Goal: Learn about a topic

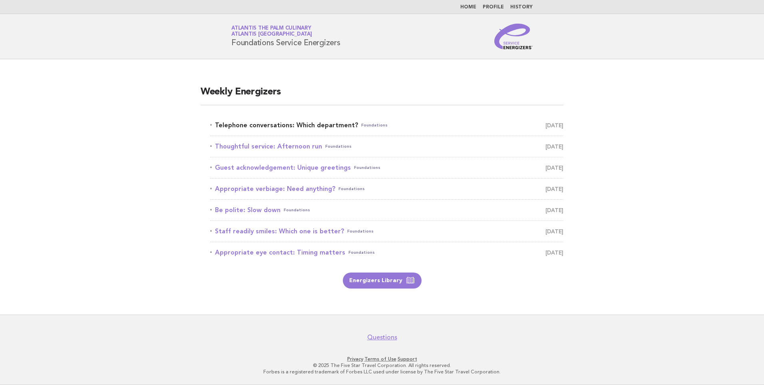
click at [287, 123] on link "Telephone conversations: Which department? Foundations October 13" at bounding box center [386, 125] width 353 height 11
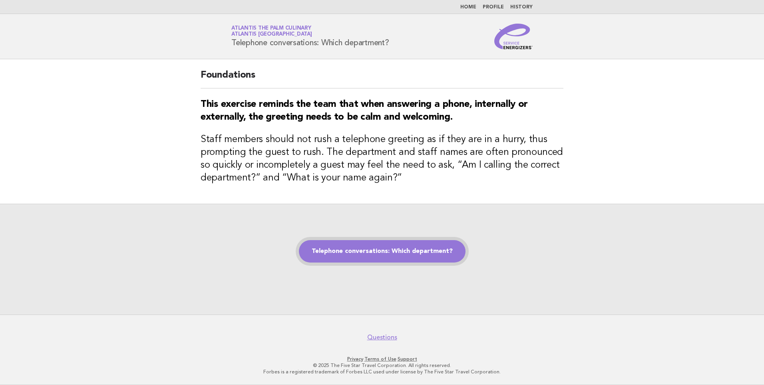
click at [406, 250] on link "Telephone conversations: Which department?" at bounding box center [382, 251] width 167 height 22
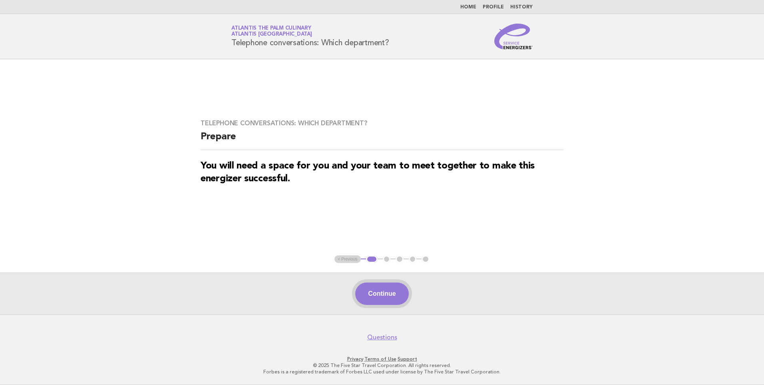
click at [376, 296] on button "Continue" at bounding box center [381, 293] width 53 height 22
click at [406, 295] on button "Continue" at bounding box center [381, 293] width 53 height 22
